Goal: Task Accomplishment & Management: Use online tool/utility

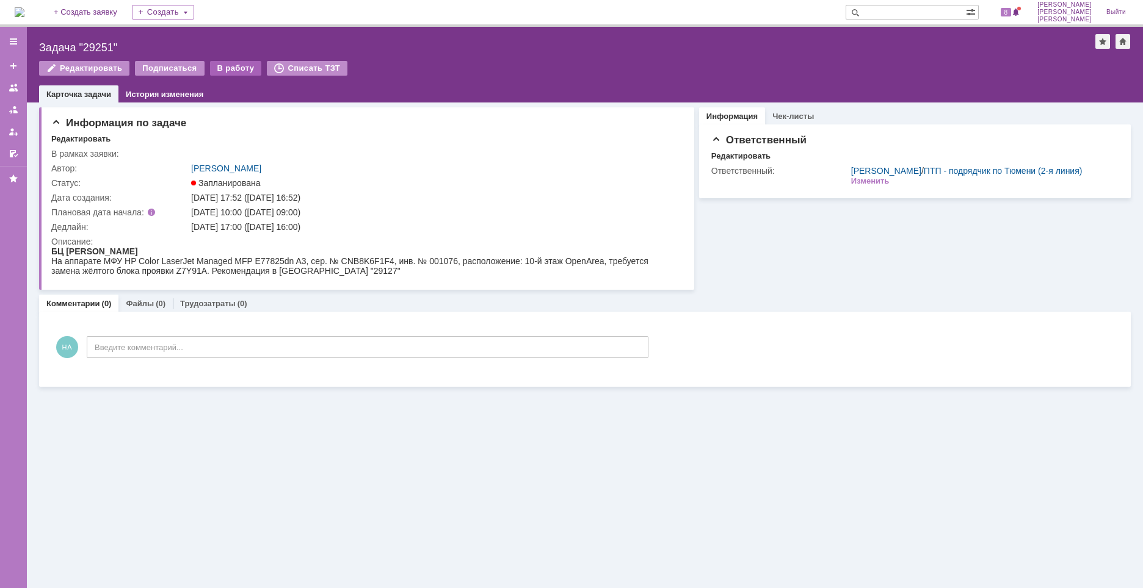
click at [226, 71] on div "В работу" at bounding box center [236, 68] width 52 height 15
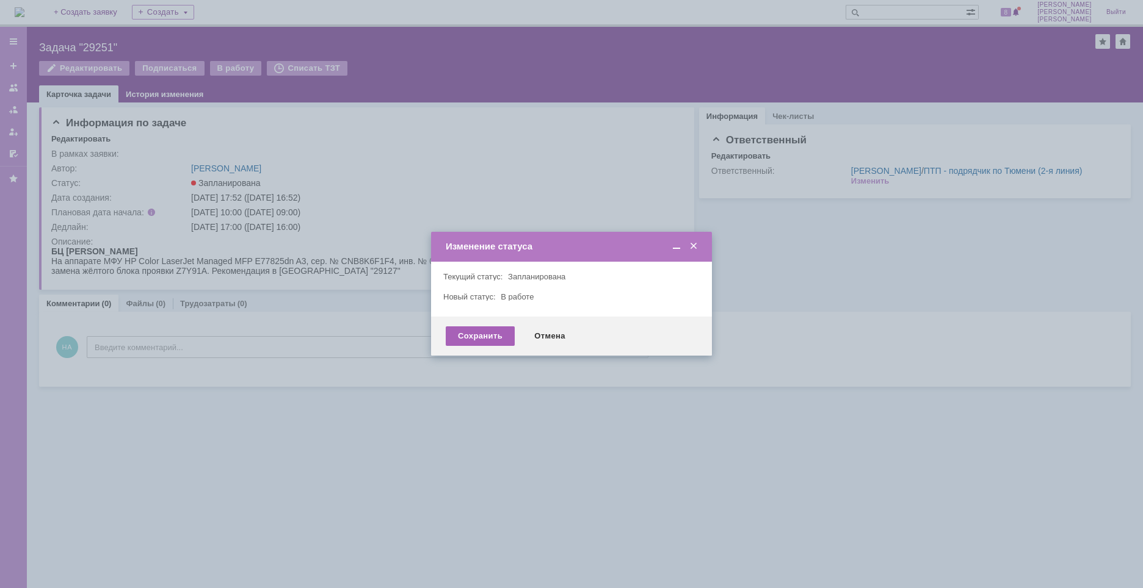
click at [494, 332] on div "Сохранить" at bounding box center [480, 337] width 69 height 20
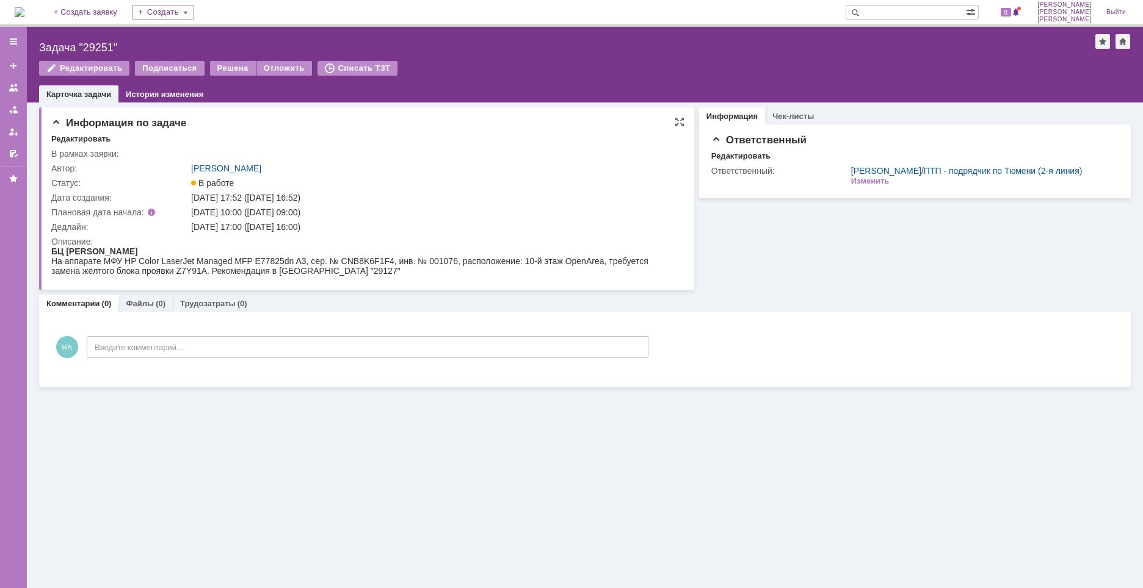
click at [367, 262] on div "На аппарате МФУ HP Color LaserJet Managed MFP E77825dn A3, сер. № CNB8K6F1F4, и…" at bounding box center [364, 266] width 626 height 20
copy div "CNB8K6F1F4"
click at [106, 47] on div "Задача "29251"" at bounding box center [567, 48] width 1056 height 12
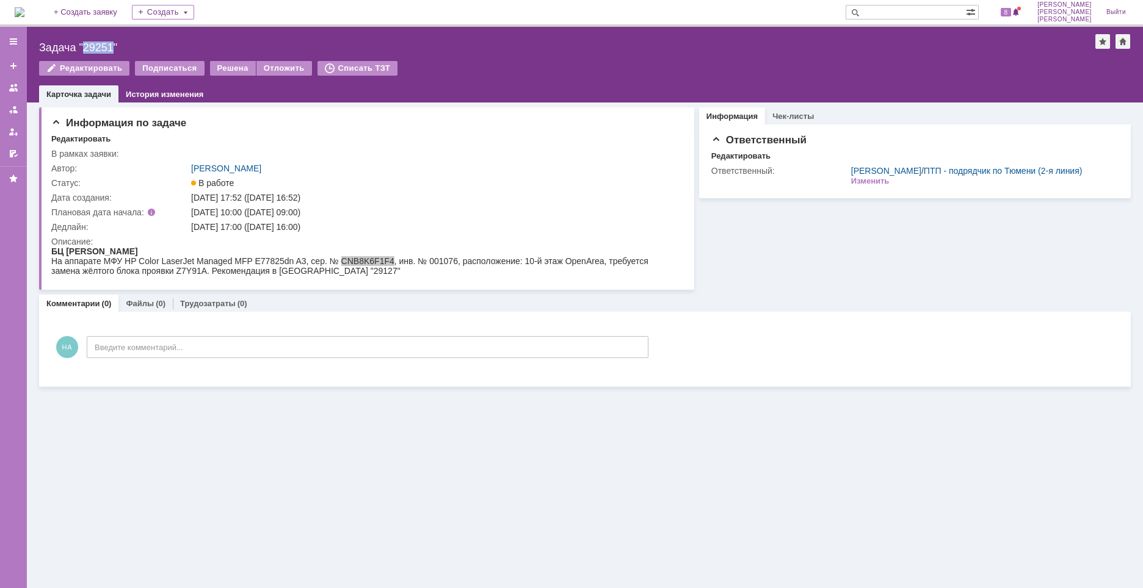
copy div "29251"
